Goal: Information Seeking & Learning: Learn about a topic

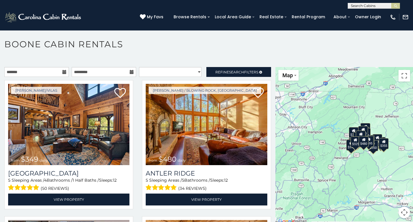
scroll to position [3, 0]
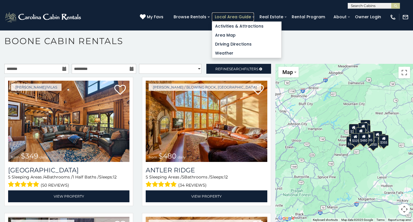
click at [221, 15] on link "Local Area Guide" at bounding box center [233, 16] width 42 height 9
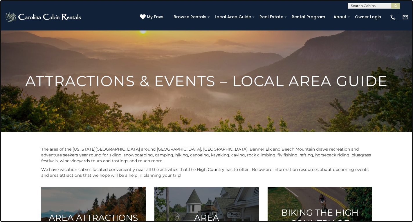
click at [38, 46] on link at bounding box center [206, 111] width 413 height 222
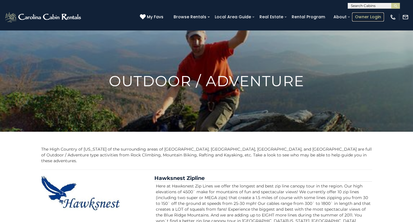
click at [355, 14] on link "Owner Login" at bounding box center [368, 16] width 32 height 9
